Goal: Task Accomplishment & Management: Complete application form

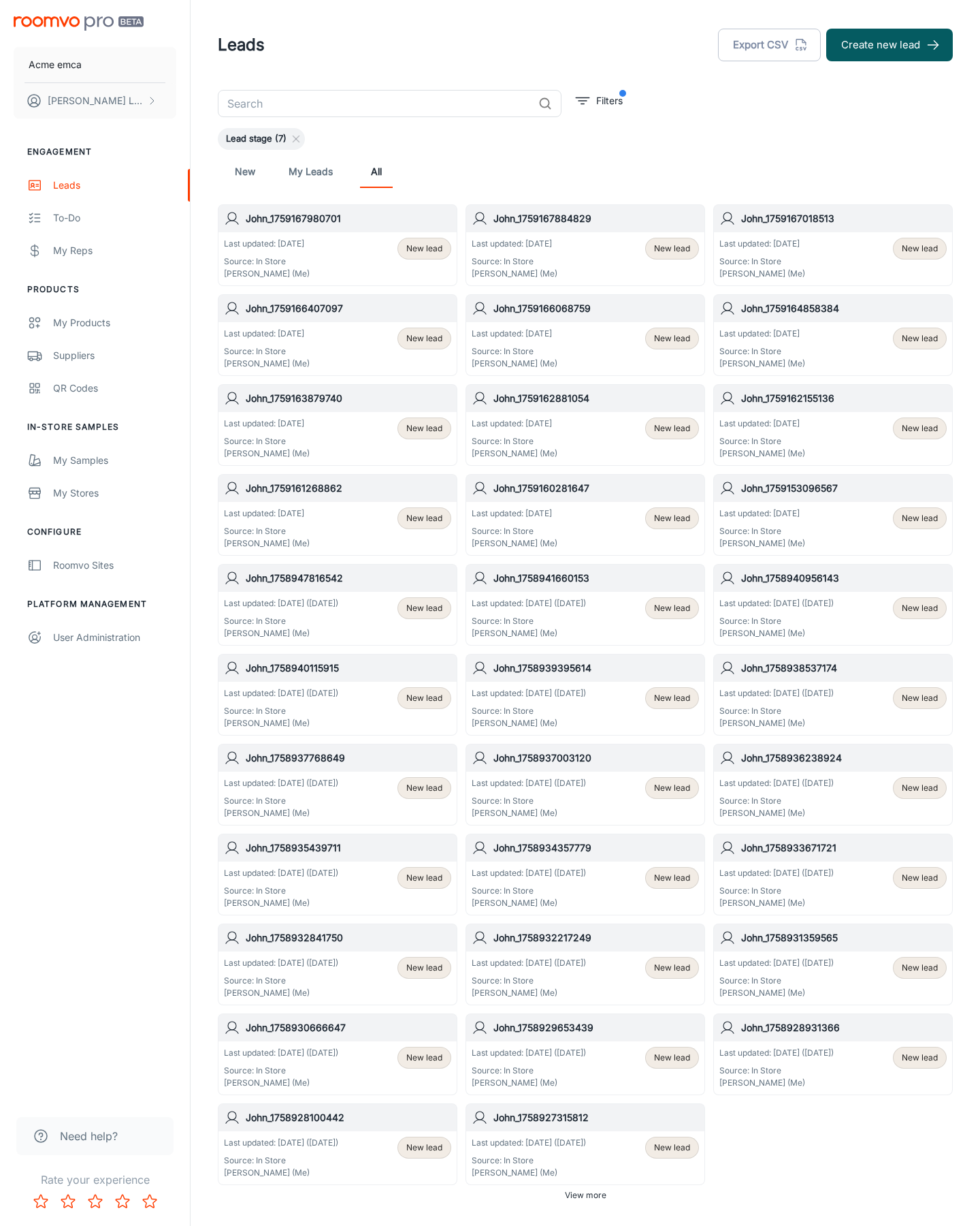
click at [890, 45] on button "Create new lead" at bounding box center [890, 44] width 127 height 33
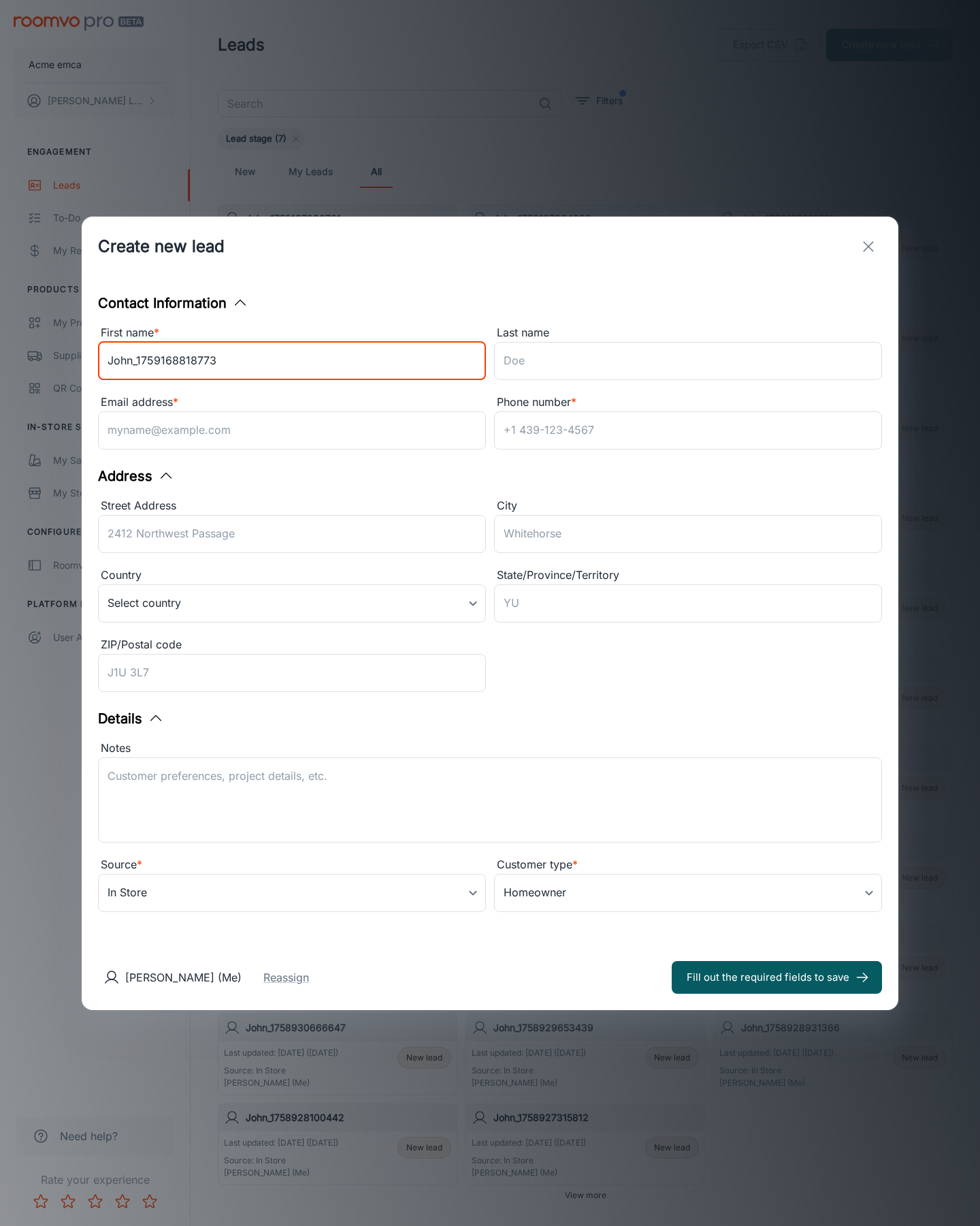
type input "John_1759168818773"
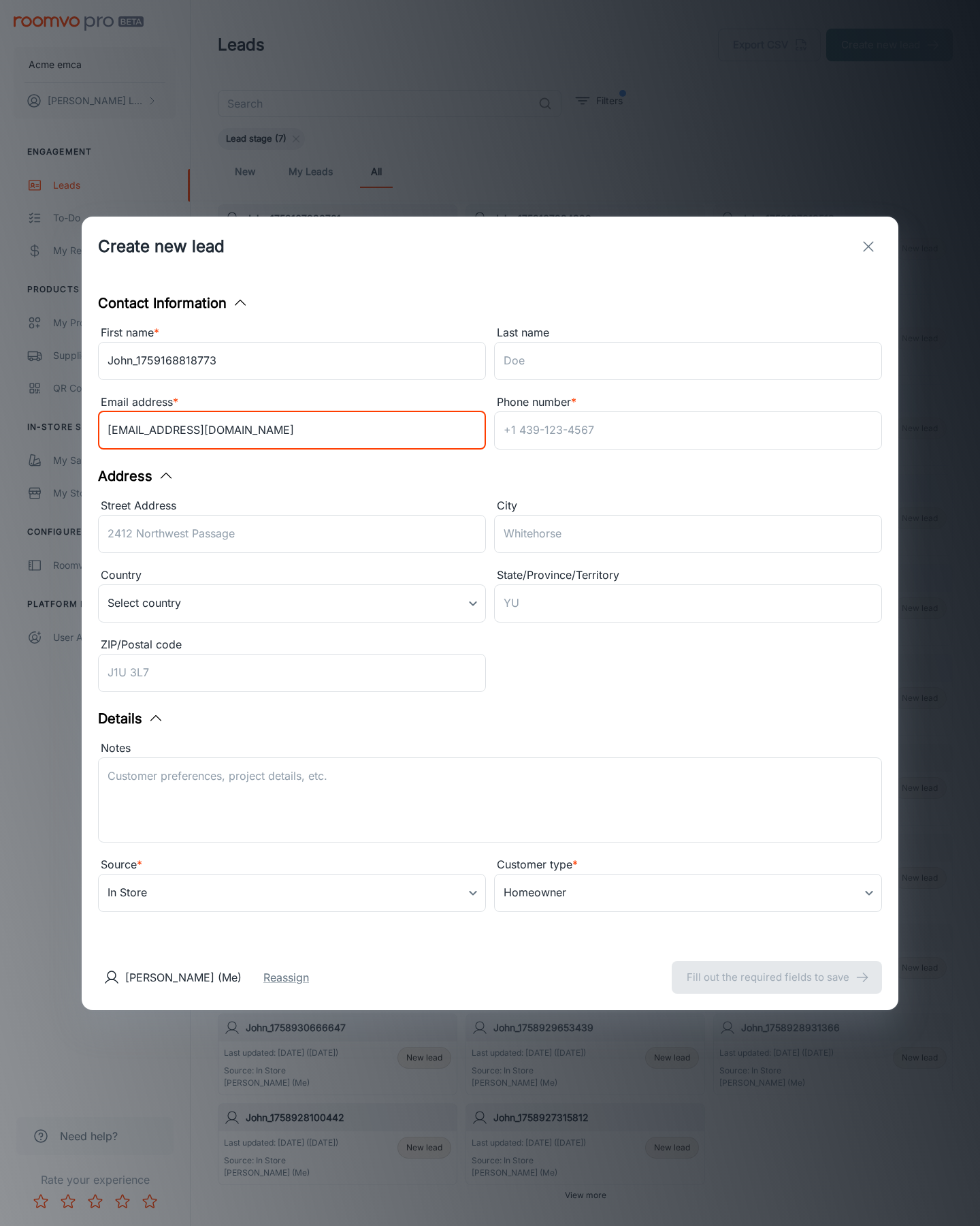
type input "[EMAIL_ADDRESS][DOMAIN_NAME]"
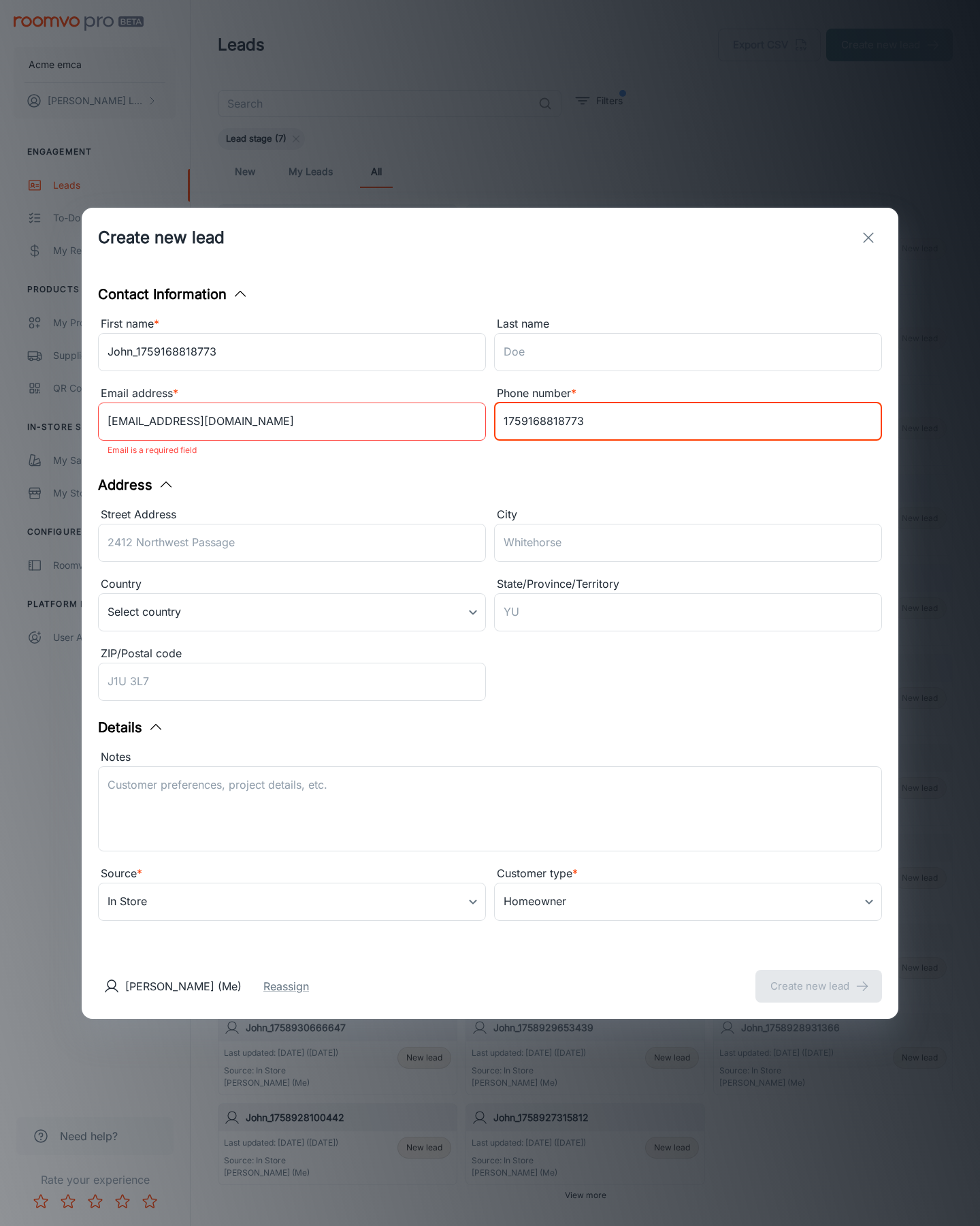
type input "1759168818773"
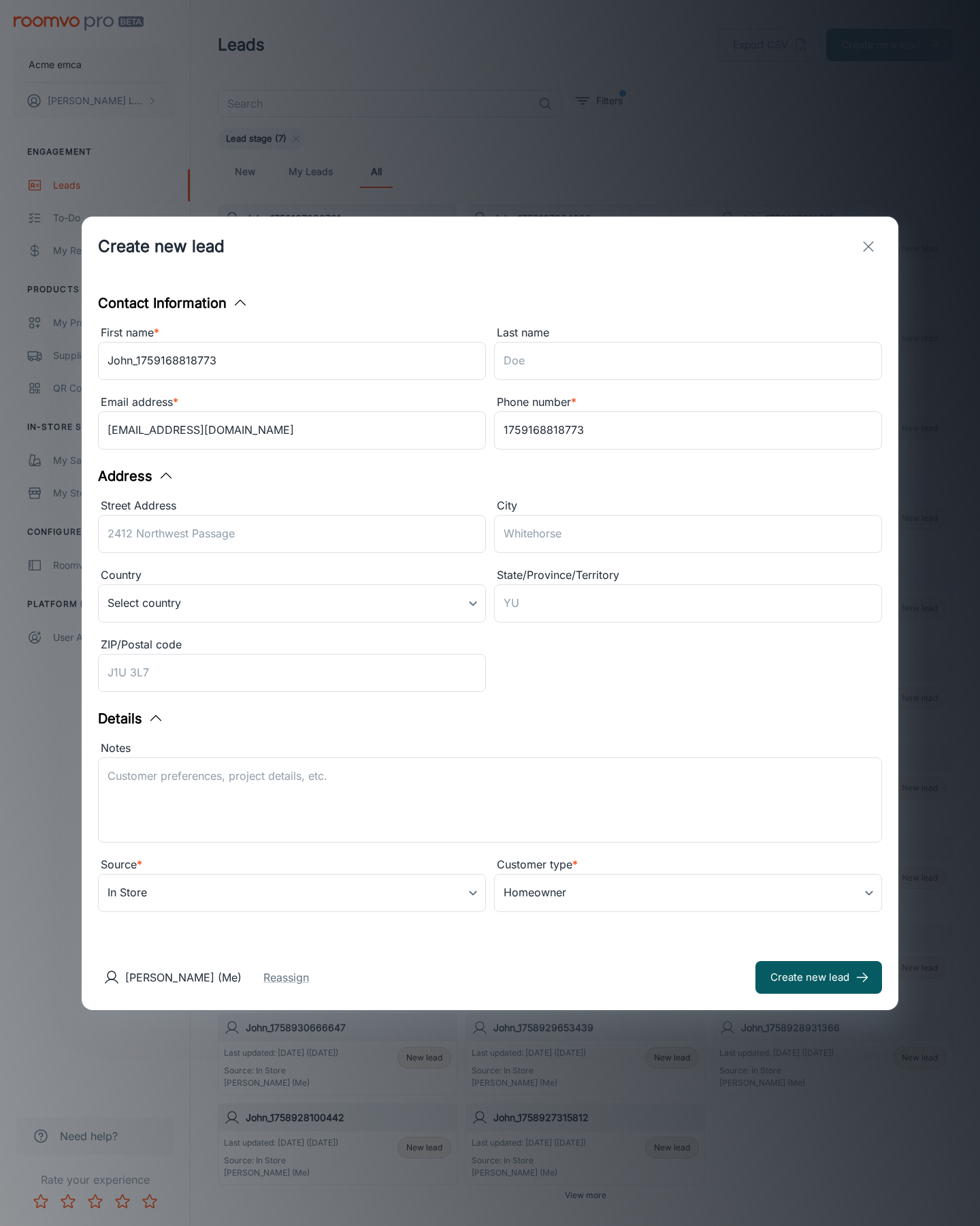
click at [819, 977] on button "Create new lead" at bounding box center [818, 977] width 127 height 33
